Goal: Task Accomplishment & Management: Manage account settings

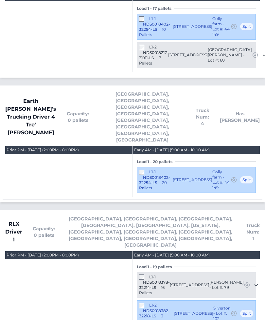
scroll to position [767, 0]
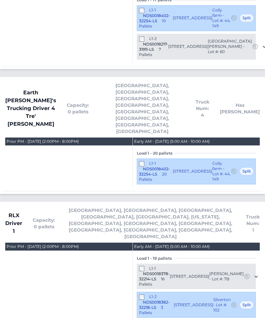
click at [143, 292] on div "L1-2 NDS0018382-32218-LS 3 Pallets 2688 Argento Circle Dacula, GA 30019 Silvert…" at bounding box center [196, 305] width 119 height 26
click at [146, 294] on div "L1-2 NDS0018382-32218-LS 3 Pallets" at bounding box center [156, 304] width 35 height 21
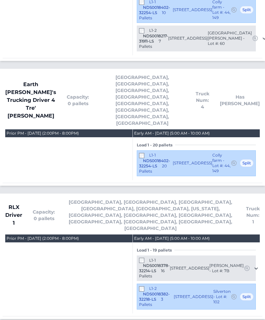
scroll to position [773, 0]
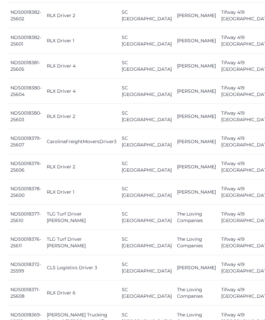
scroll to position [427, 0]
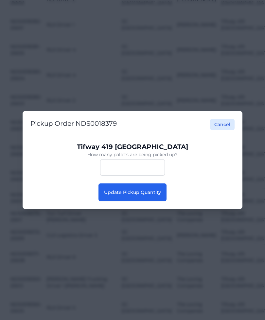
click at [160, 195] on span "Update Pickup Quantity" at bounding box center [132, 192] width 57 height 6
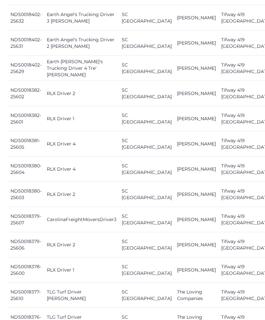
scroll to position [346, 0]
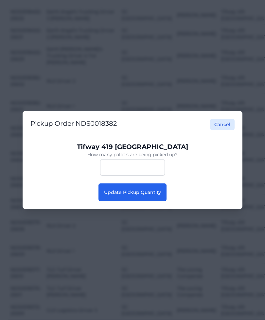
click at [154, 194] on span "Update Pickup Quantity" at bounding box center [132, 192] width 57 height 6
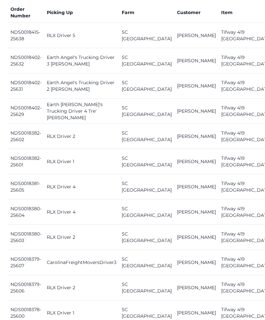
scroll to position [318, 0]
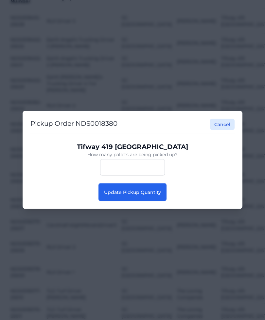
scroll to position [318, 0]
click at [158, 198] on button "Update Pickup Quantity" at bounding box center [132, 192] width 68 height 18
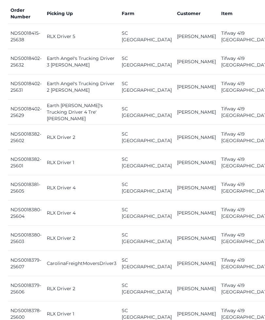
scroll to position [313, 0]
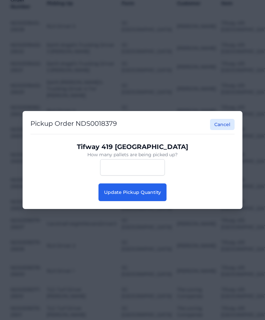
click at [151, 201] on button "Update Pickup Quantity" at bounding box center [132, 192] width 68 height 18
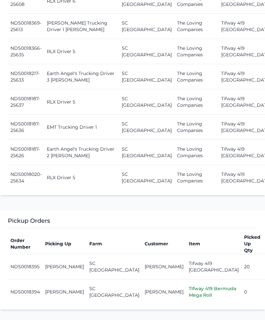
scroll to position [715, 0]
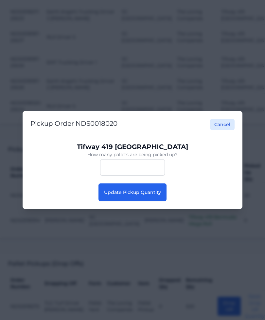
click at [159, 194] on button "Update Pickup Quantity" at bounding box center [132, 192] width 68 height 18
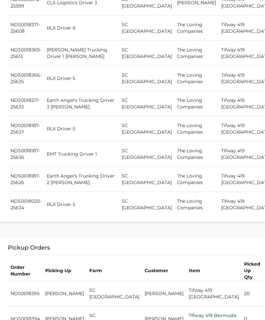
scroll to position [689, 0]
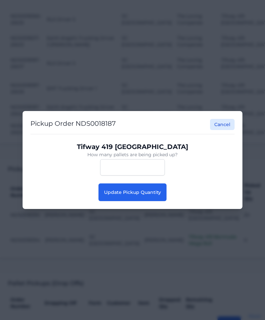
click at [149, 189] on span "Update Pickup Quantity" at bounding box center [132, 192] width 57 height 6
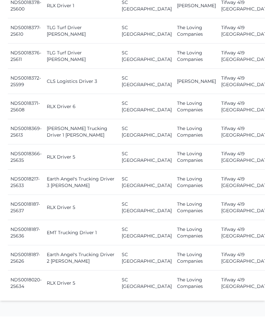
scroll to position [610, 0]
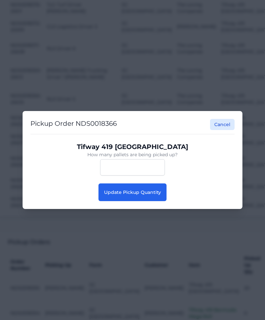
click at [151, 190] on span "Update Pickup Quantity" at bounding box center [132, 192] width 57 height 6
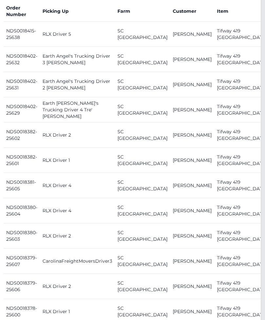
scroll to position [325, 5]
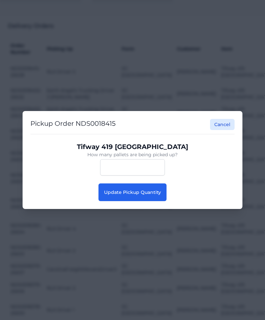
click at [142, 188] on button "Update Pickup Quantity" at bounding box center [132, 192] width 68 height 18
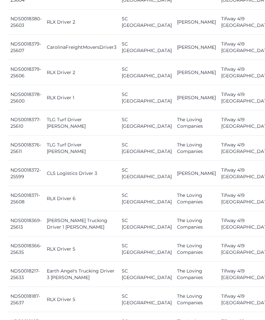
scroll to position [529, 0]
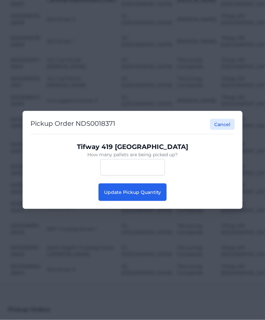
scroll to position [529, 0]
click at [159, 195] on span "Update Pickup Quantity" at bounding box center [132, 192] width 57 height 6
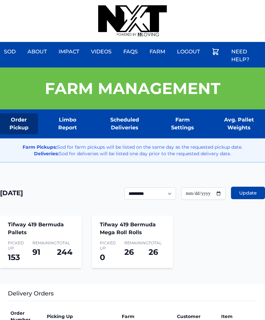
click at [216, 2] on div "Sod About Impact Videos FAQs Need Help? Farm My Account Logout" at bounding box center [132, 21] width 265 height 42
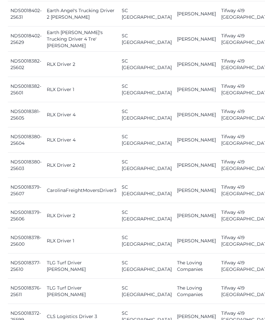
scroll to position [374, 0]
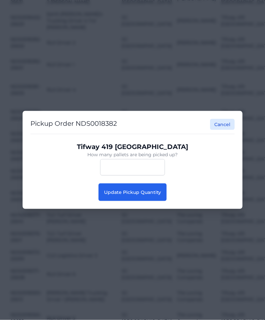
scroll to position [374, 0]
click at [145, 195] on span "Update Pickup Quantity" at bounding box center [132, 192] width 57 height 6
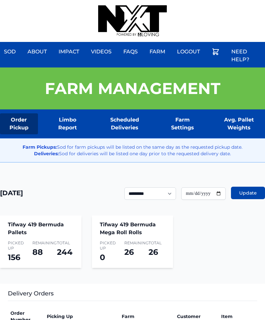
click at [236, 3] on div "Sod About Impact Videos FAQs Need Help? Farm My Account Logout" at bounding box center [132, 21] width 265 height 42
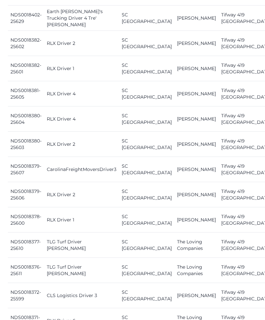
scroll to position [402, 0]
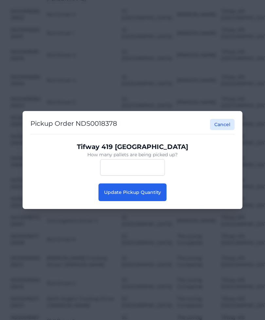
click at [150, 201] on button "Update Pickup Quantity" at bounding box center [132, 192] width 68 height 18
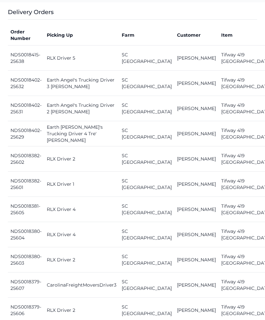
scroll to position [252, 0]
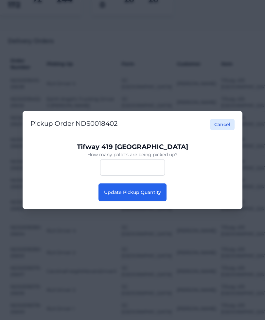
click at [156, 192] on span "Update Pickup Quantity" at bounding box center [132, 192] width 57 height 6
